Goal: Task Accomplishment & Management: Use online tool/utility

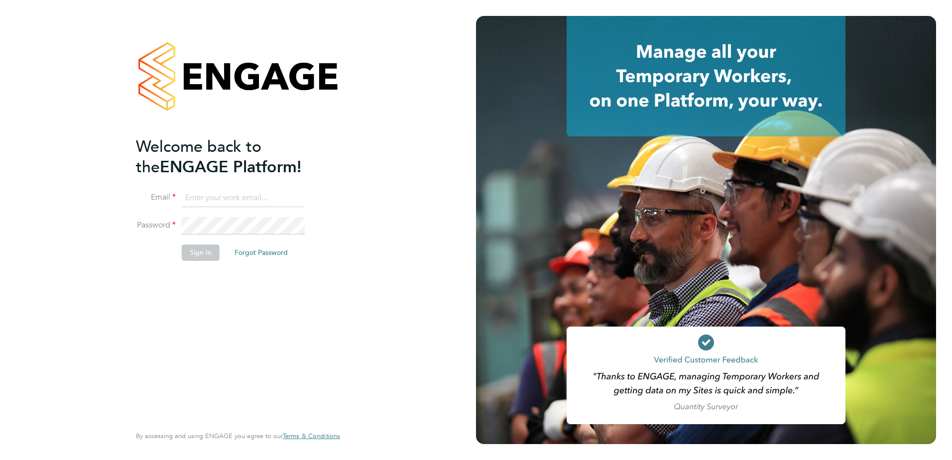
click at [225, 194] on input at bounding box center [243, 198] width 123 height 18
type input "[PERSON_NAME][EMAIL_ADDRESS][PERSON_NAME][DOMAIN_NAME]"
click at [187, 251] on button "Sign In" at bounding box center [201, 253] width 38 height 16
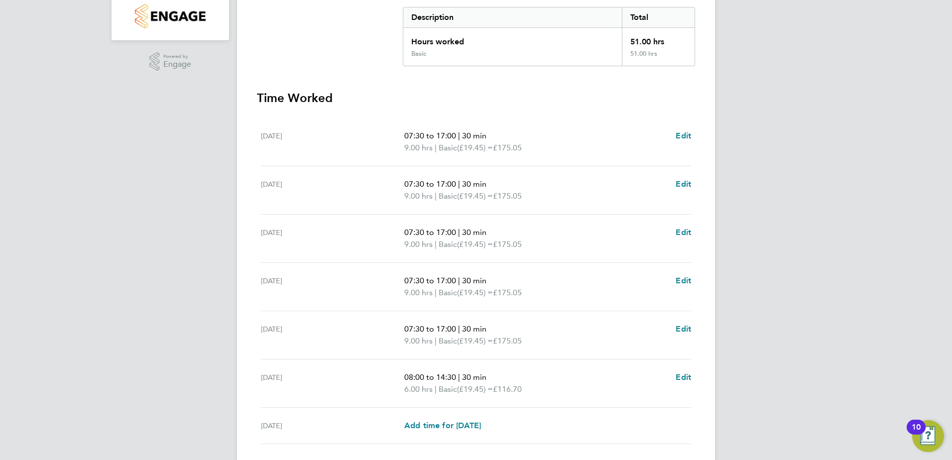
scroll to position [279, 0]
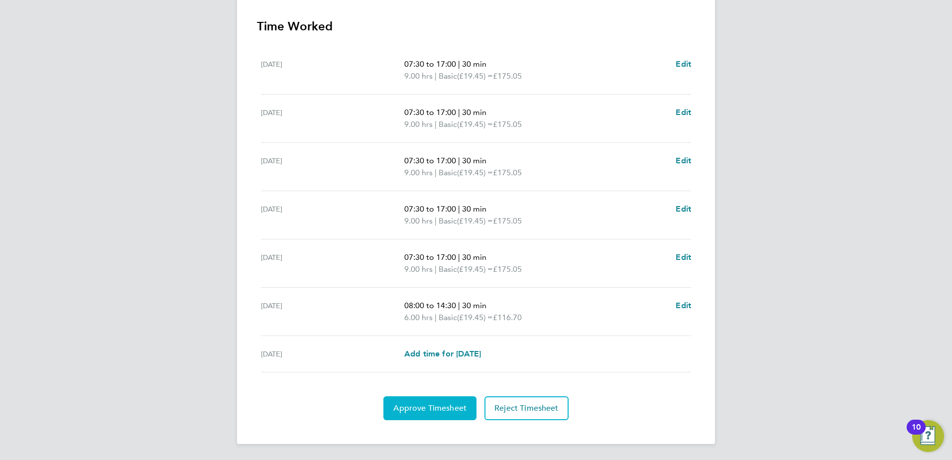
click at [435, 412] on span "Approve Timesheet" at bounding box center [429, 408] width 73 height 10
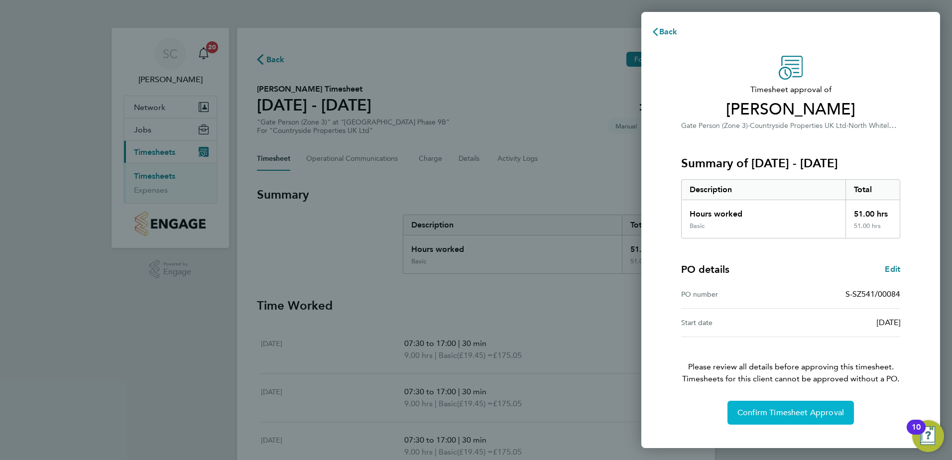
click at [784, 411] on span "Confirm Timesheet Approval" at bounding box center [791, 413] width 107 height 10
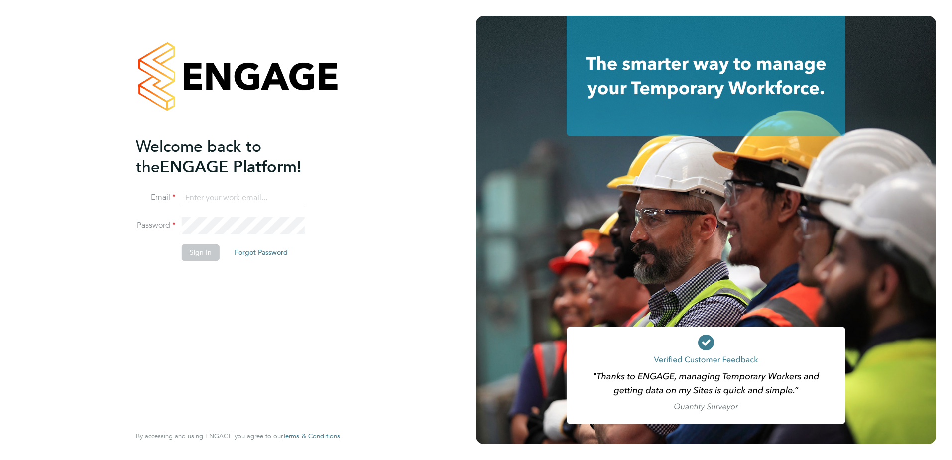
click at [232, 194] on input at bounding box center [243, 198] width 123 height 18
type input "[PERSON_NAME][EMAIL_ADDRESS][PERSON_NAME][DOMAIN_NAME]"
click at [200, 253] on button "Sign In" at bounding box center [201, 253] width 38 height 16
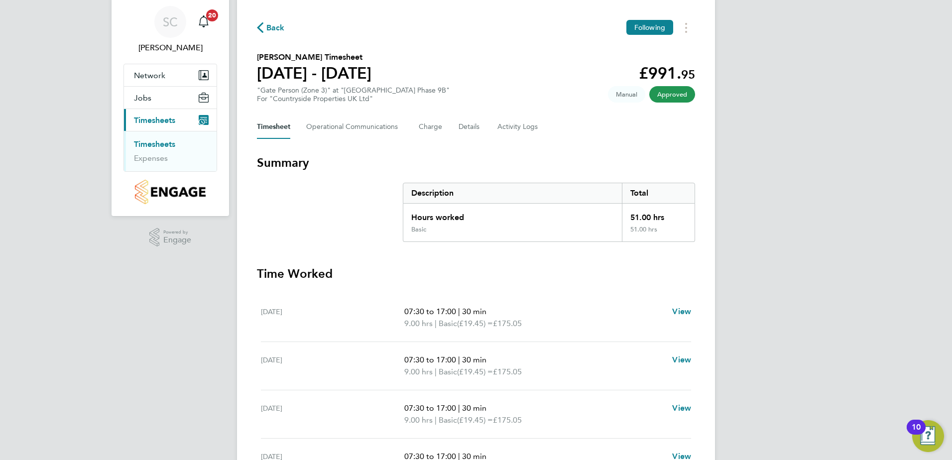
scroll to position [232, 0]
